Goal: Task Accomplishment & Management: Use online tool/utility

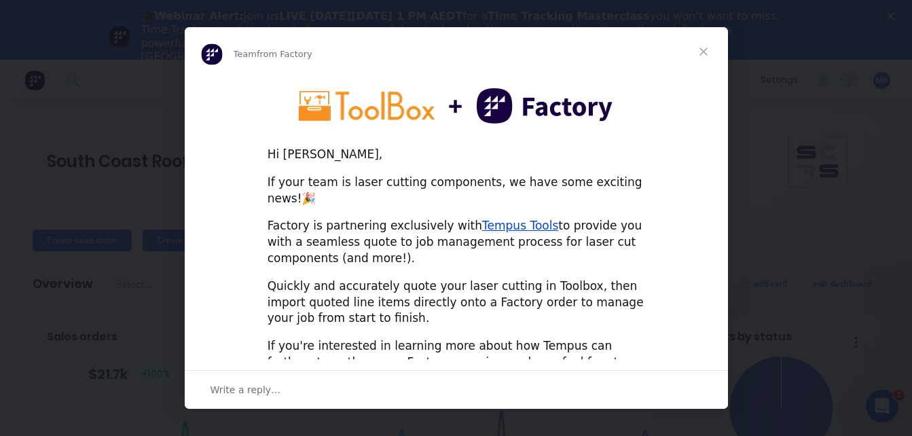
click at [704, 49] on span "Close" at bounding box center [703, 51] width 49 height 49
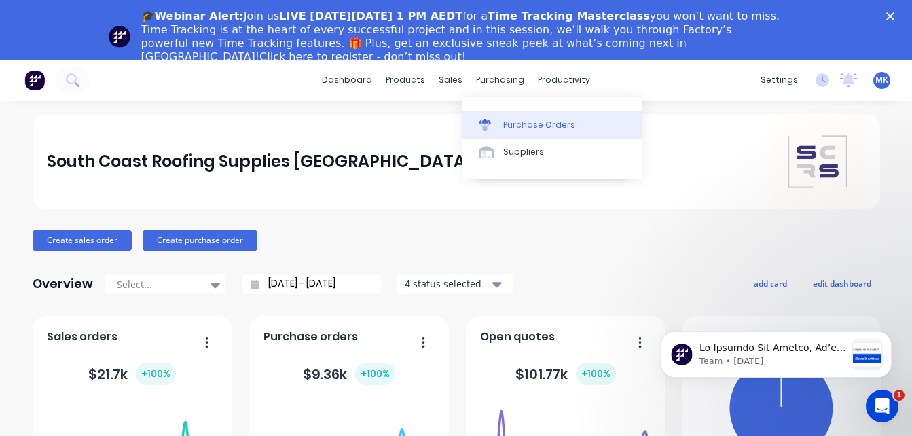
click at [505, 124] on div "Purchase Orders" at bounding box center [539, 125] width 72 height 12
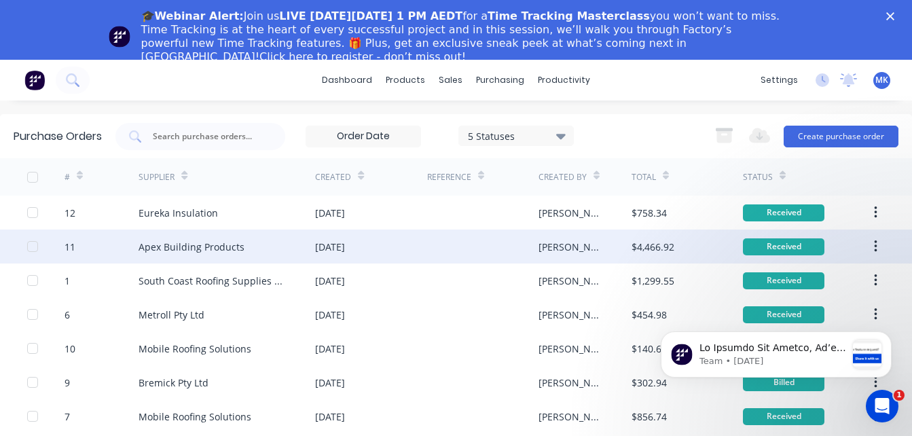
click at [240, 246] on div "Apex Building Products" at bounding box center [227, 247] width 177 height 34
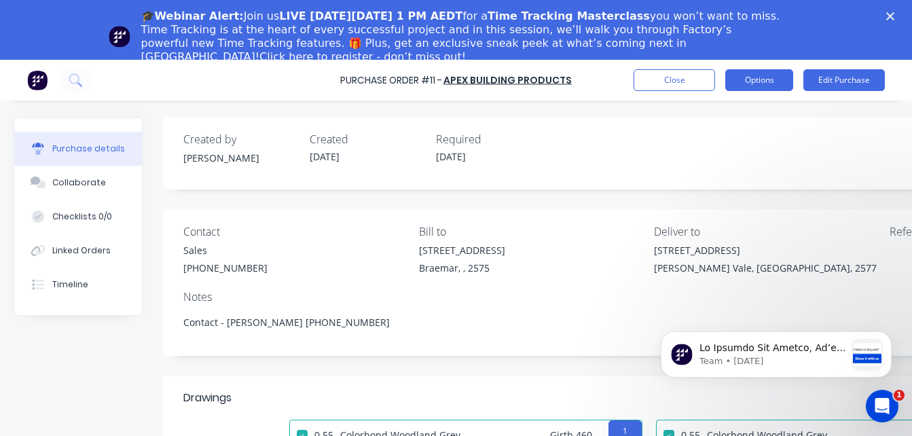
click at [735, 90] on button "Options" at bounding box center [759, 80] width 68 height 22
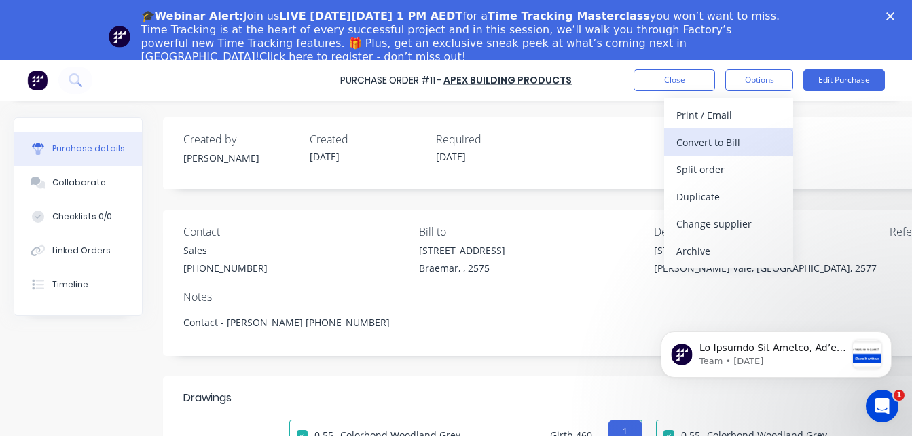
click at [698, 143] on div "Convert to Bill" at bounding box center [728, 142] width 105 height 20
type textarea "x"
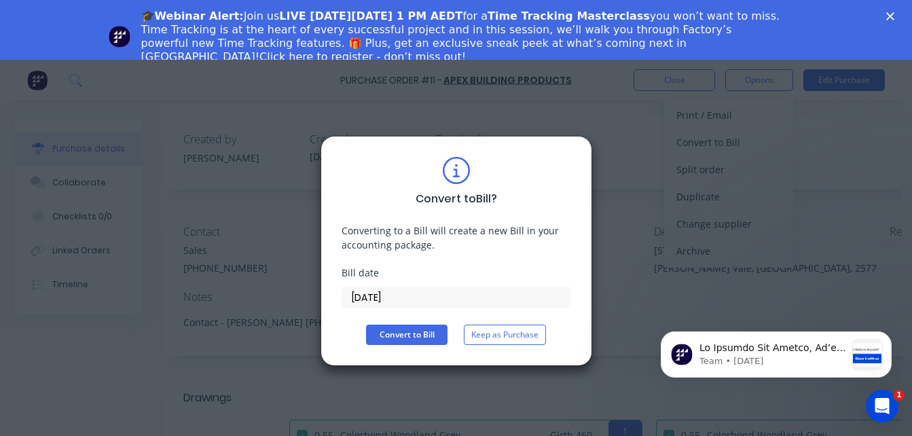
click at [372, 303] on input "[DATE]" at bounding box center [456, 297] width 228 height 20
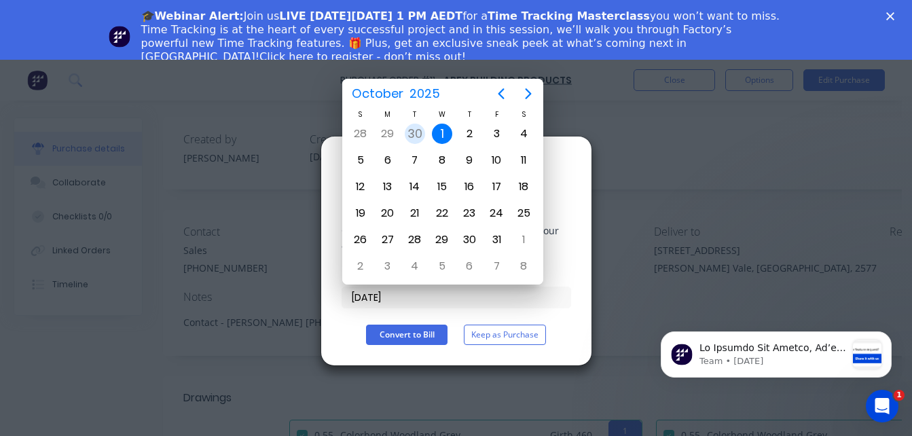
click at [420, 130] on div "30" at bounding box center [415, 134] width 20 height 20
type input "[DATE]"
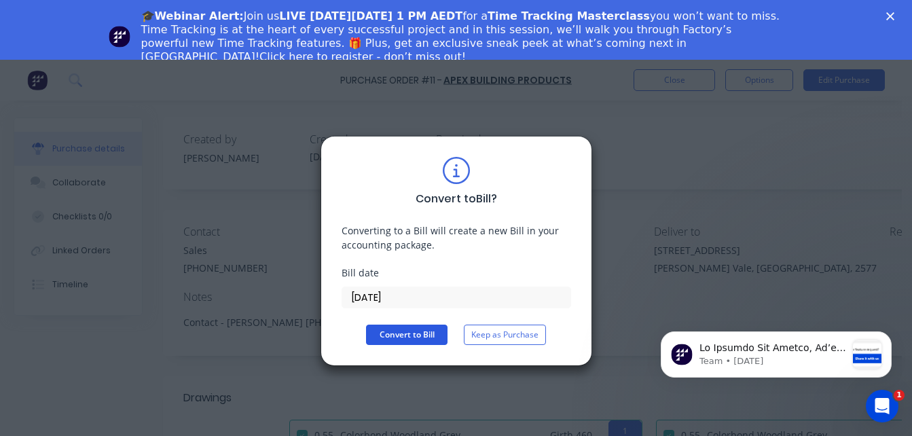
click at [407, 341] on button "Convert to Bill" at bounding box center [406, 335] width 81 height 20
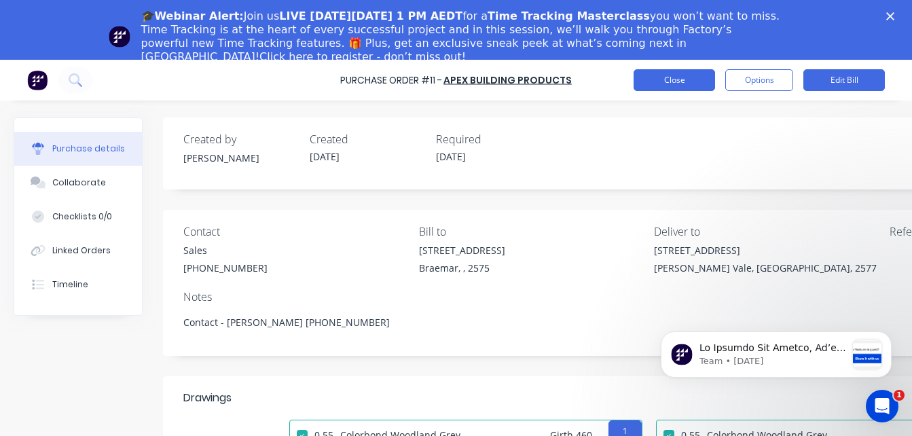
click at [688, 75] on button "Close" at bounding box center [674, 80] width 81 height 22
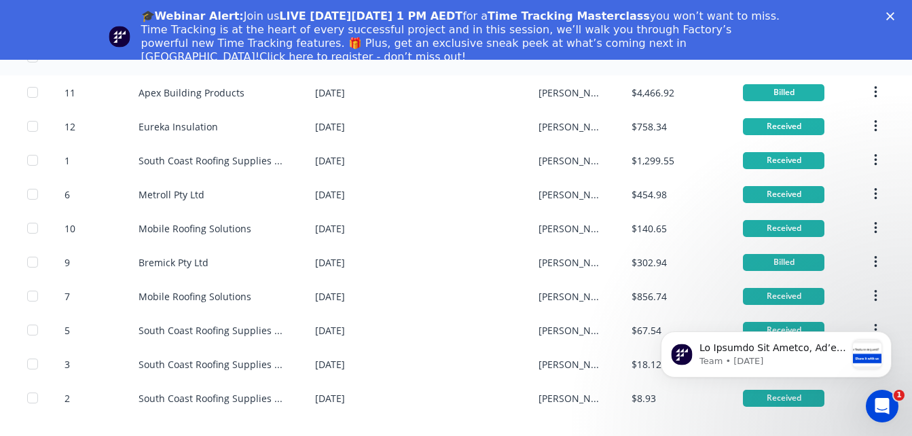
scroll to position [60, 0]
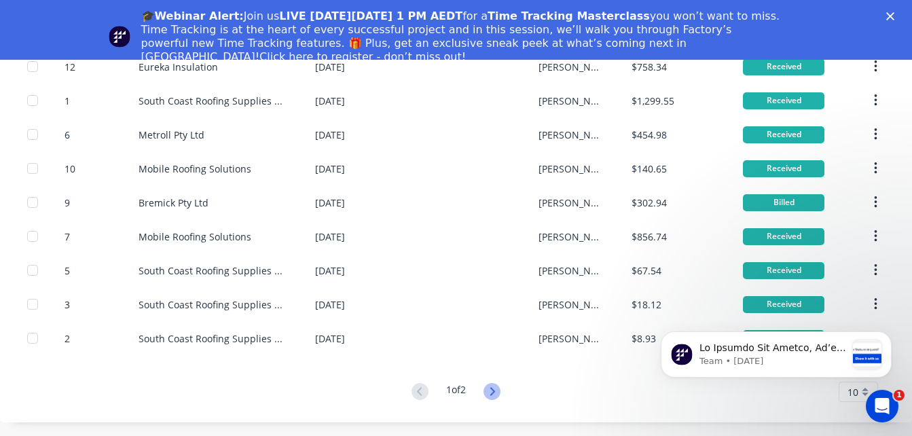
click at [490, 395] on icon at bounding box center [492, 391] width 5 height 8
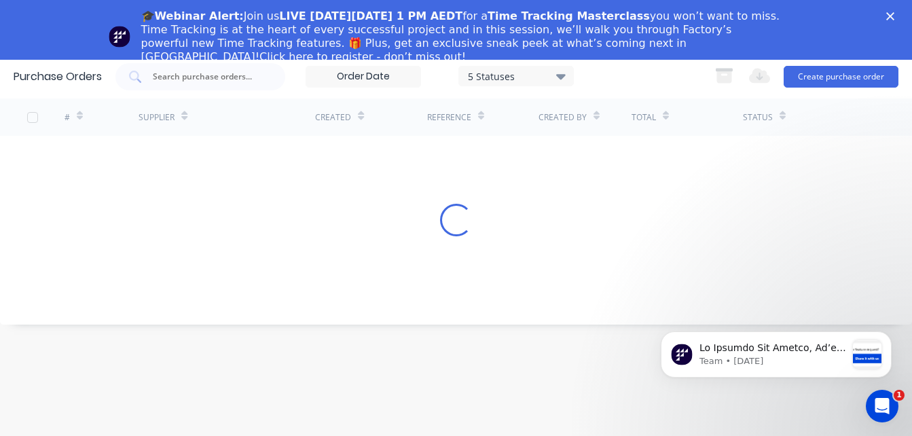
scroll to position [0, 0]
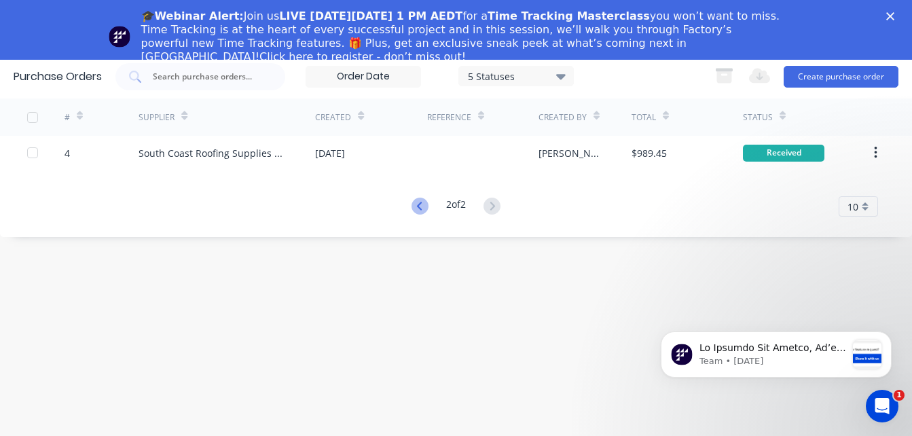
click at [412, 201] on icon at bounding box center [420, 206] width 17 height 17
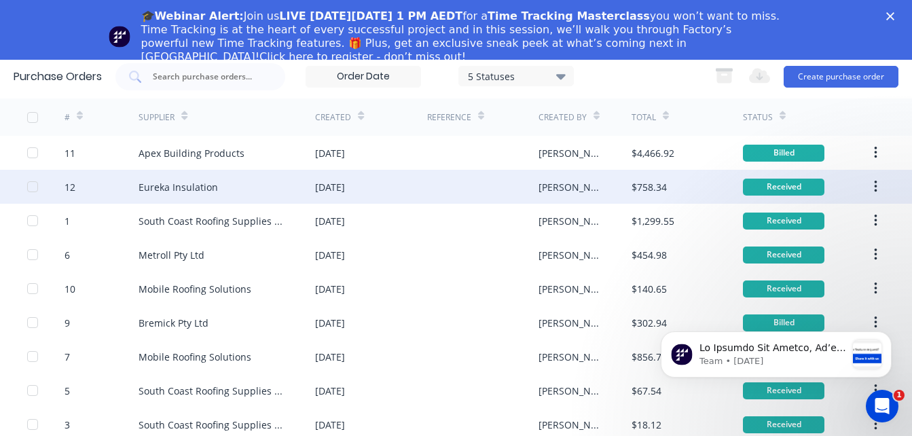
click at [441, 171] on div at bounding box center [482, 187] width 111 height 34
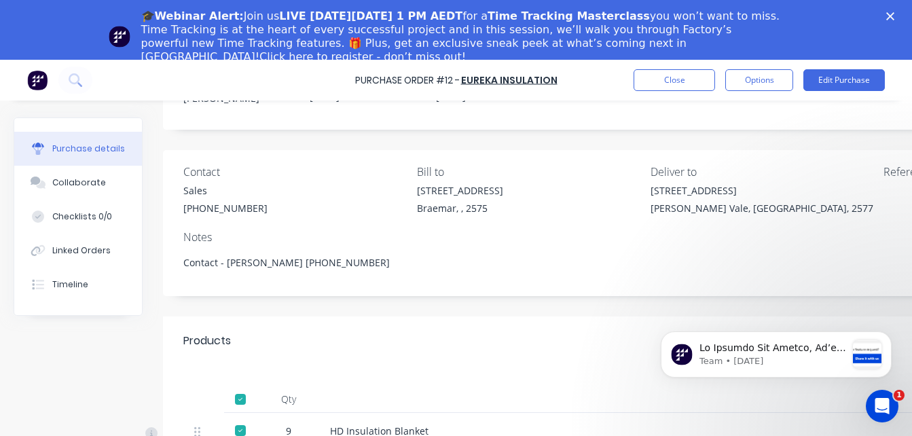
click at [731, 92] on div "Purchase Order #12 - Eureka Insulation Close Options Edit Purchase" at bounding box center [456, 80] width 912 height 41
click at [737, 84] on button "Options" at bounding box center [759, 80] width 68 height 22
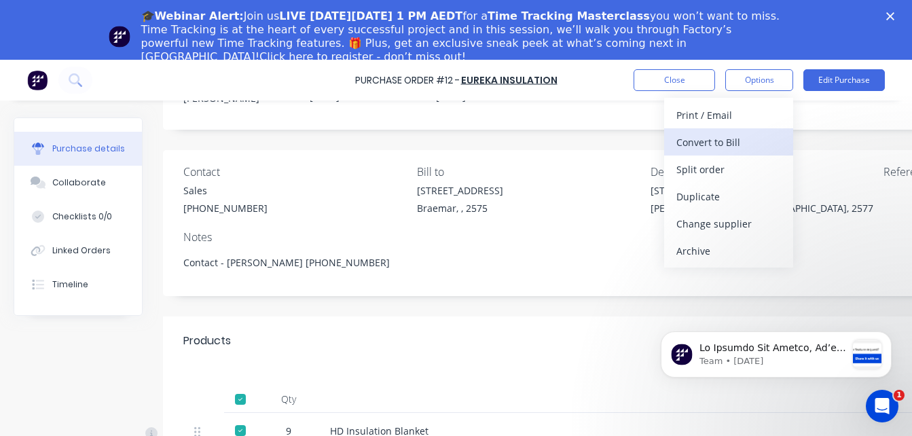
click at [701, 145] on div "Convert to Bill" at bounding box center [728, 142] width 105 height 20
type textarea "x"
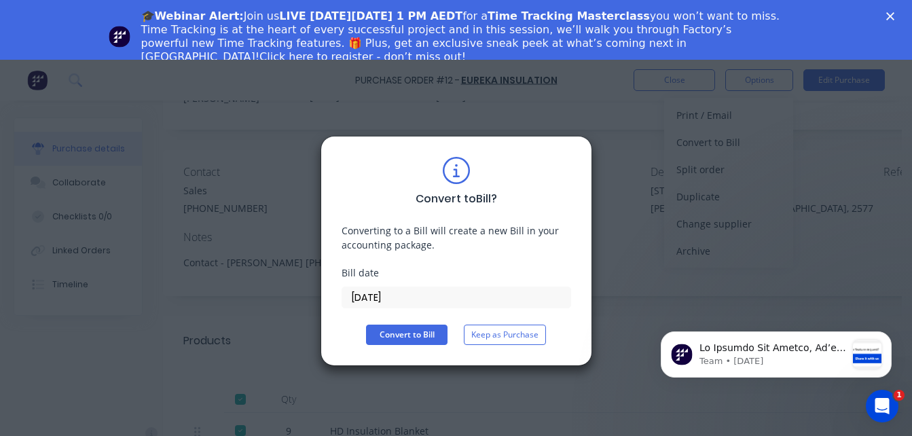
click at [363, 302] on input "[DATE]" at bounding box center [456, 297] width 228 height 20
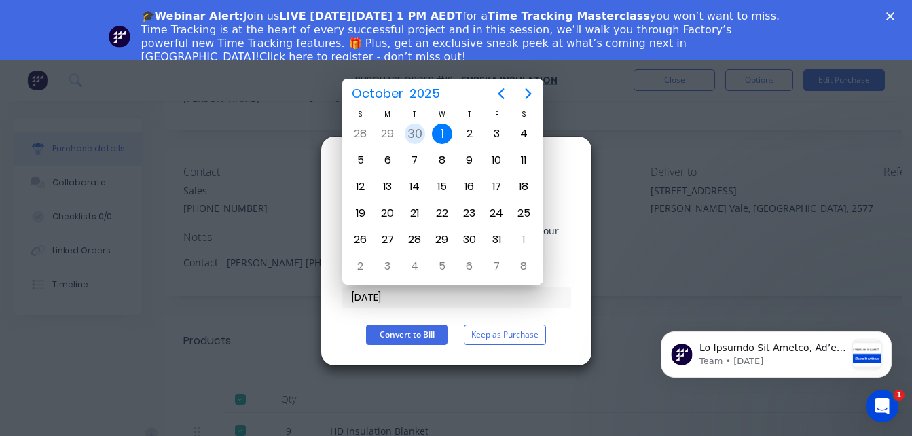
click at [415, 141] on div "30" at bounding box center [415, 134] width 20 height 20
type input "[DATE]"
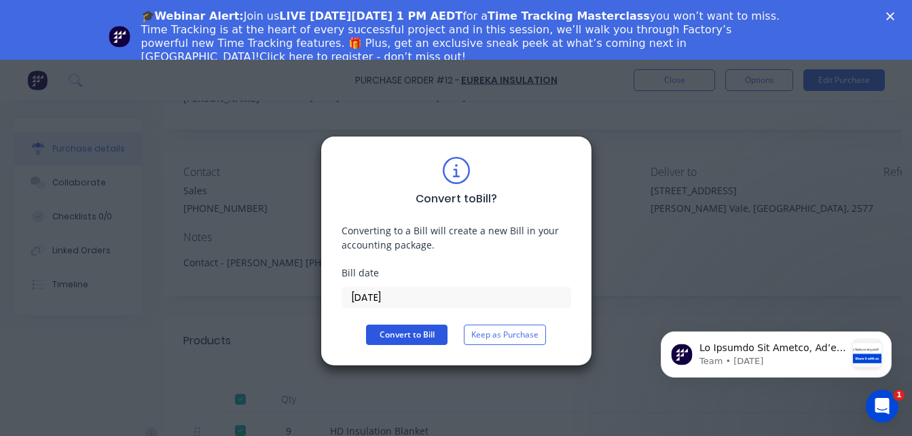
click at [382, 336] on button "Convert to Bill" at bounding box center [406, 335] width 81 height 20
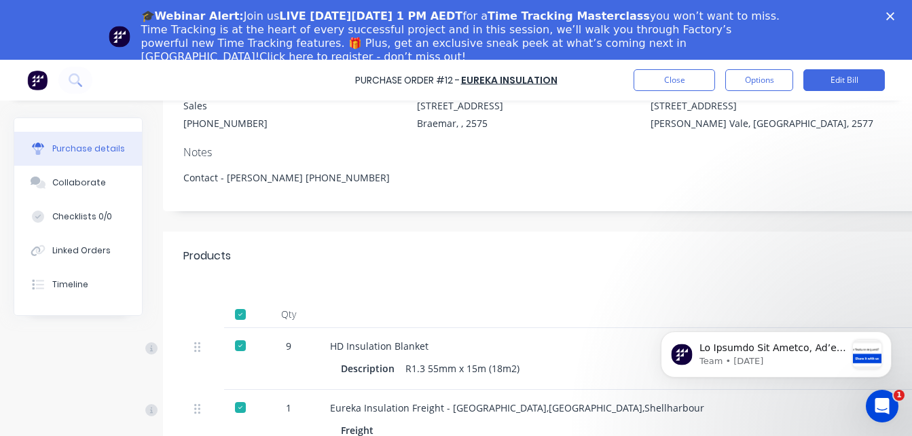
scroll to position [159, 0]
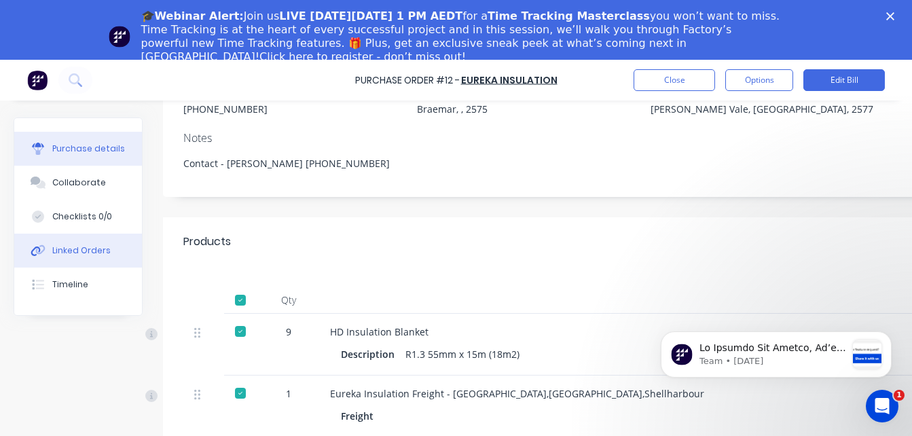
click at [75, 242] on button "Linked Orders" at bounding box center [78, 251] width 128 height 34
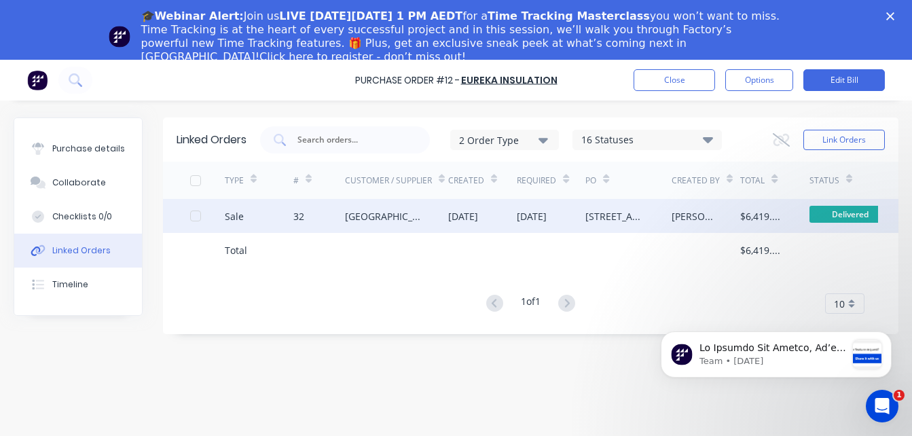
click at [498, 223] on div "[DATE]" at bounding box center [482, 216] width 69 height 34
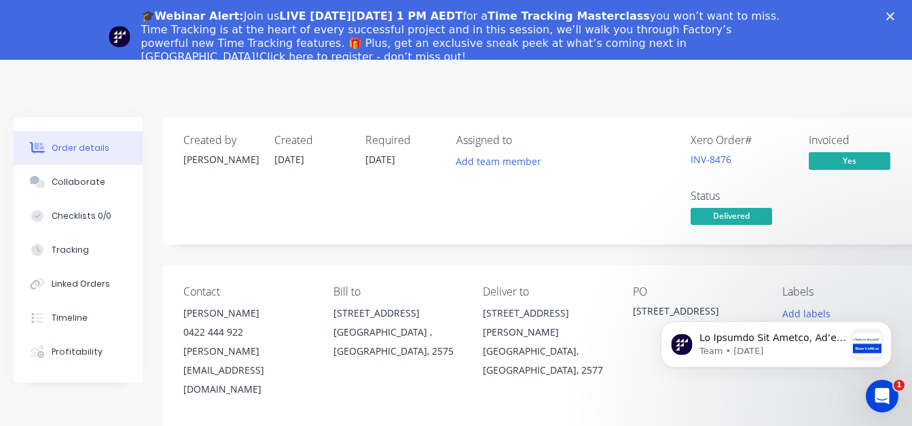
click at [901, 20] on div "🎓Webinar Alert: Join us LIVE [DATE][DATE] 1 PM AEDT for a Time Tracking Masterc…" at bounding box center [456, 36] width 912 height 62
click at [894, 14] on icon "Close" at bounding box center [890, 16] width 8 height 8
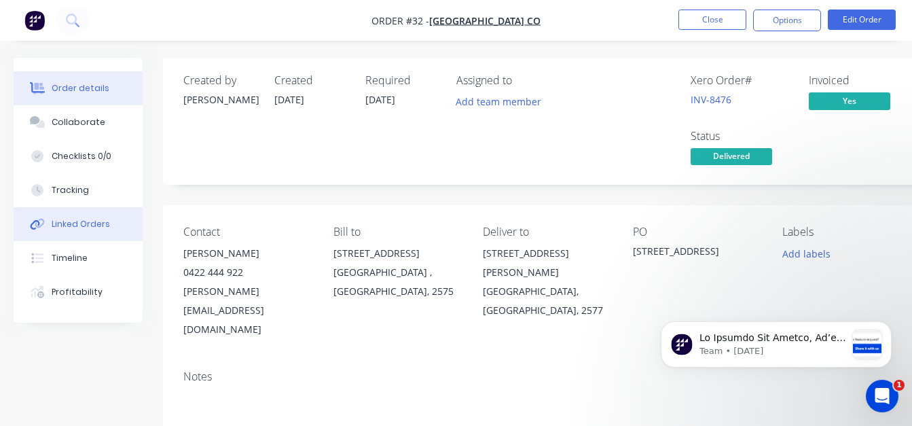
click at [92, 222] on div "Linked Orders" at bounding box center [81, 224] width 58 height 12
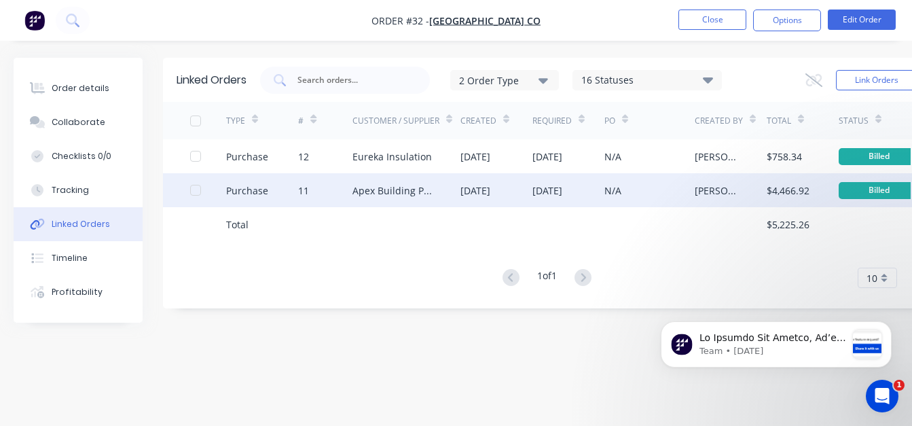
click at [455, 192] on div "Apex Building Products" at bounding box center [406, 190] width 108 height 34
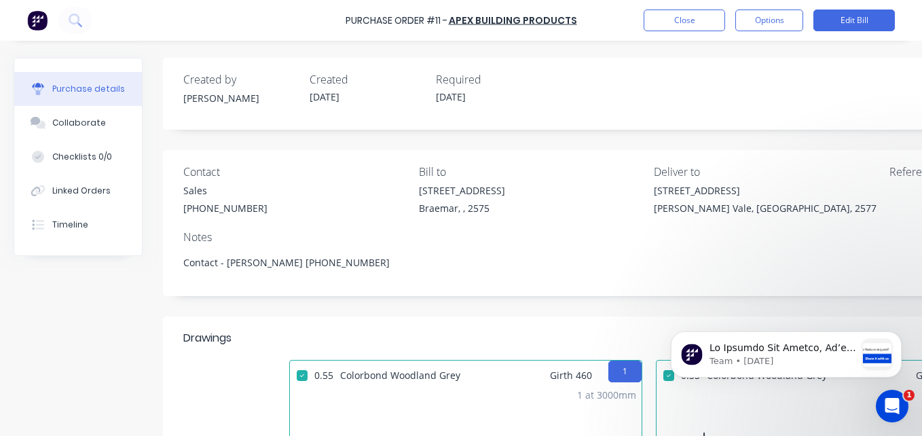
type textarea "x"
click at [663, 24] on button "Close" at bounding box center [684, 21] width 81 height 22
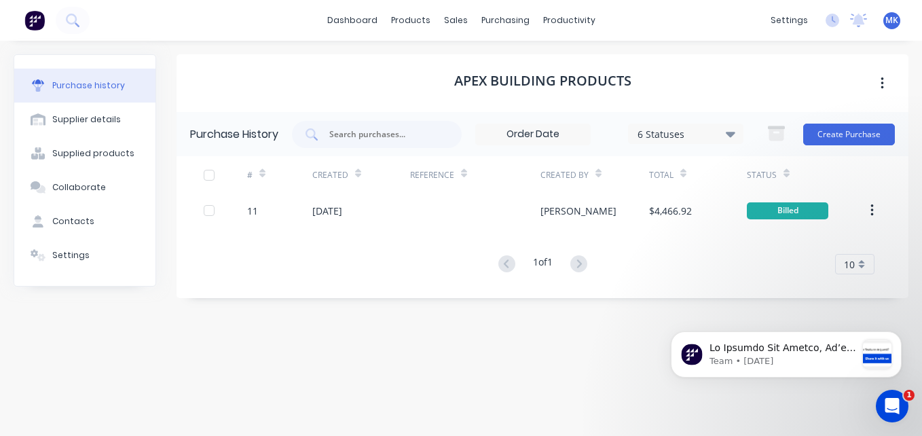
click at [896, 32] on div "dashboard products sales purchasing productivity dashboard products Product Cat…" at bounding box center [461, 20] width 922 height 41
click at [891, 25] on span "MK" at bounding box center [892, 20] width 13 height 12
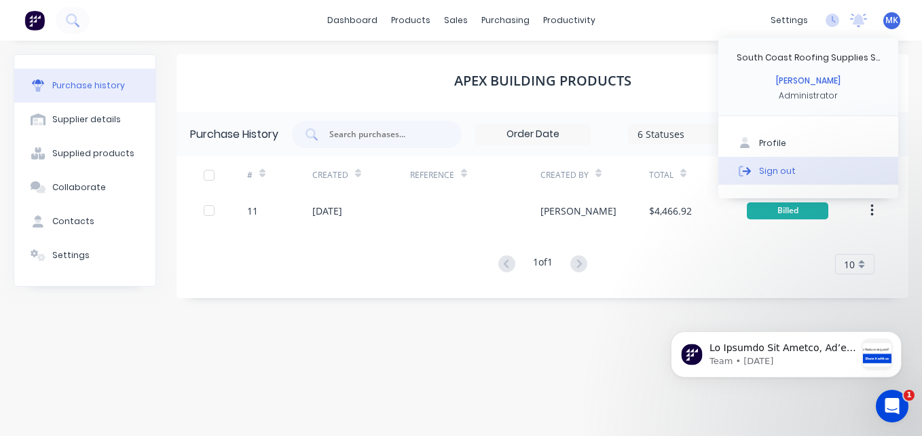
click at [772, 170] on div "Sign out" at bounding box center [777, 170] width 37 height 12
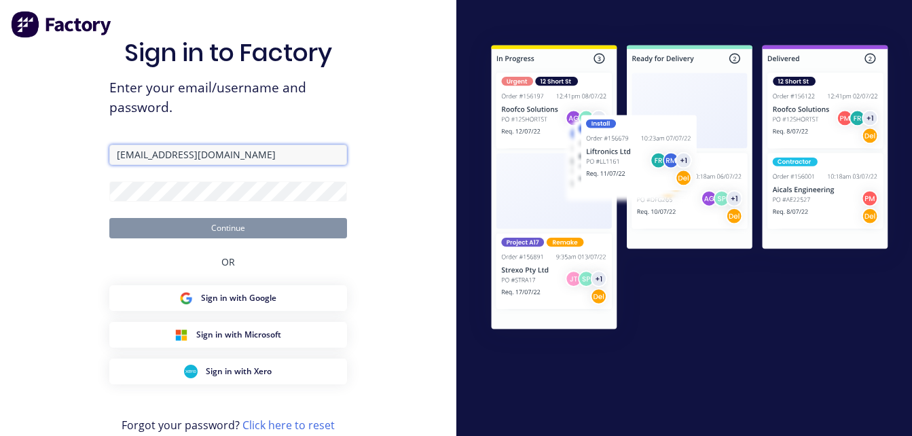
click at [226, 149] on input "Info+shoalhaven@scrs.net.au" at bounding box center [228, 155] width 238 height 20
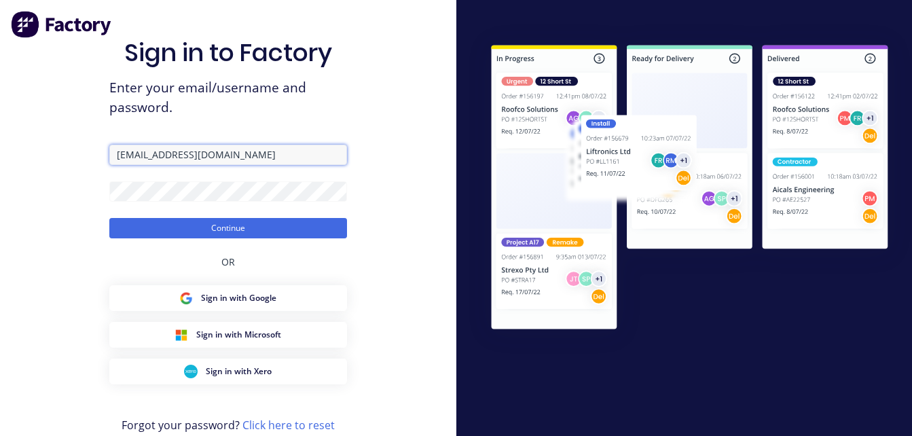
click at [210, 161] on input "Info+shoalhaven@scrs.net.au" at bounding box center [228, 155] width 238 height 20
type input "Mariah@scrs.net.au"
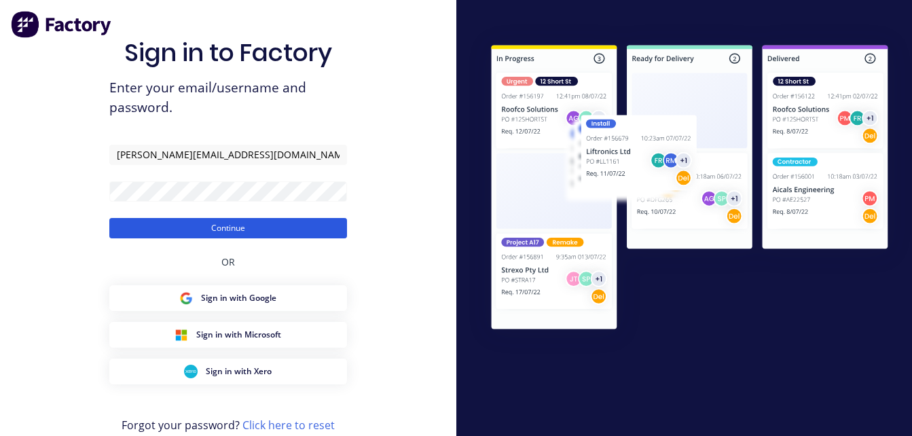
click at [203, 236] on button "Continue" at bounding box center [228, 228] width 238 height 20
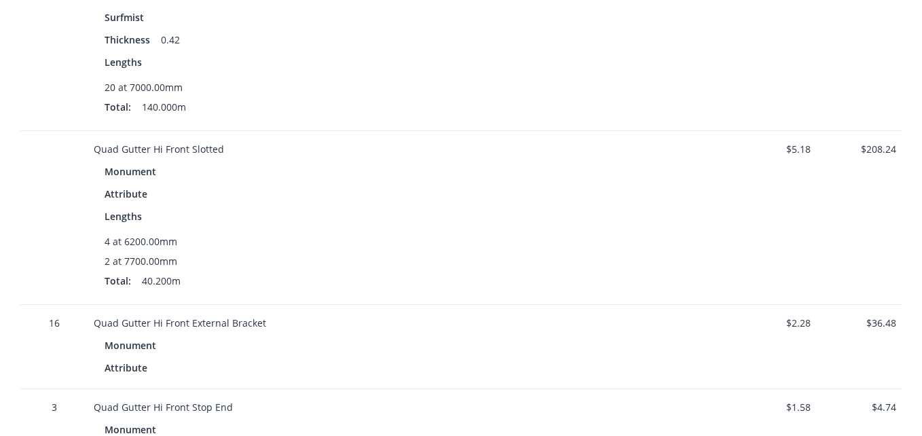
scroll to position [625, 0]
